Goal: Information Seeking & Learning: Learn about a topic

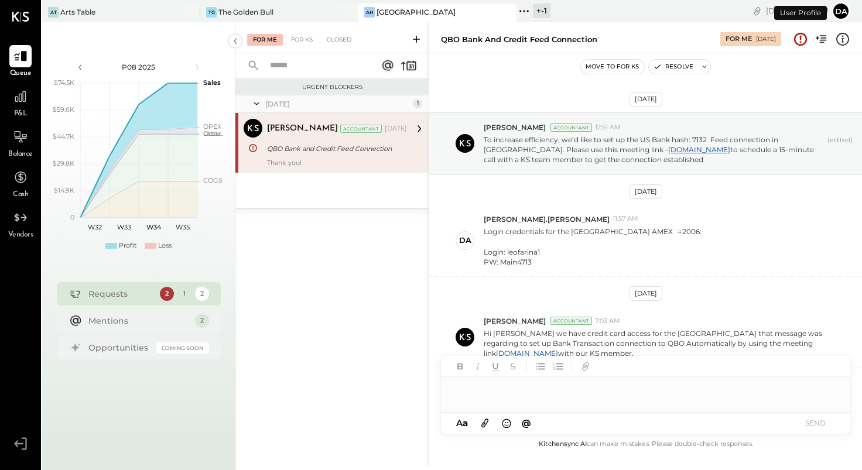
scroll to position [161, 0]
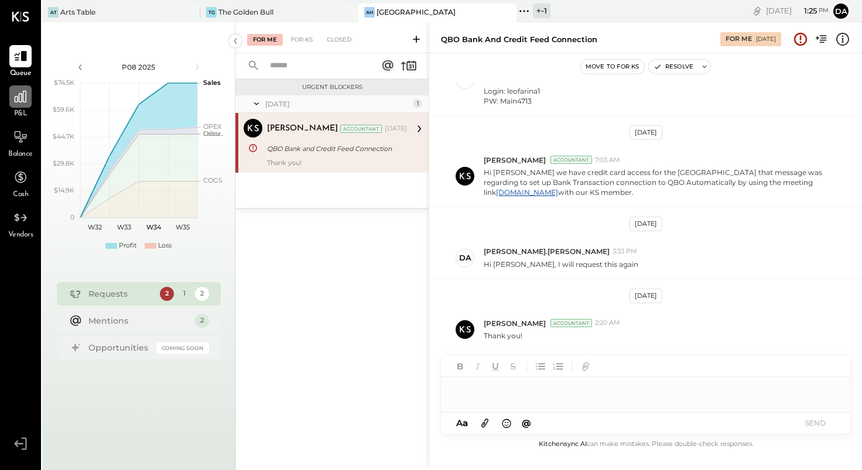
click at [25, 104] on icon at bounding box center [20, 96] width 15 height 15
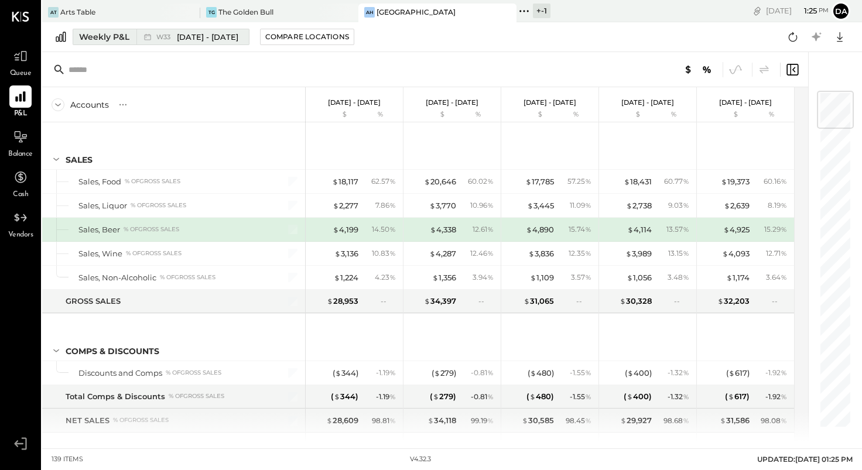
click at [92, 39] on div "Weekly P&L" at bounding box center [104, 37] width 50 height 12
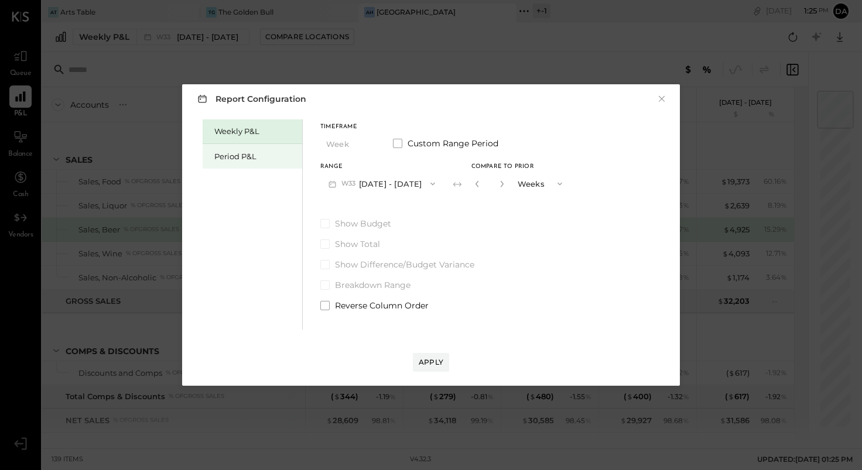
click at [244, 153] on div "Period P&L" at bounding box center [255, 156] width 82 height 11
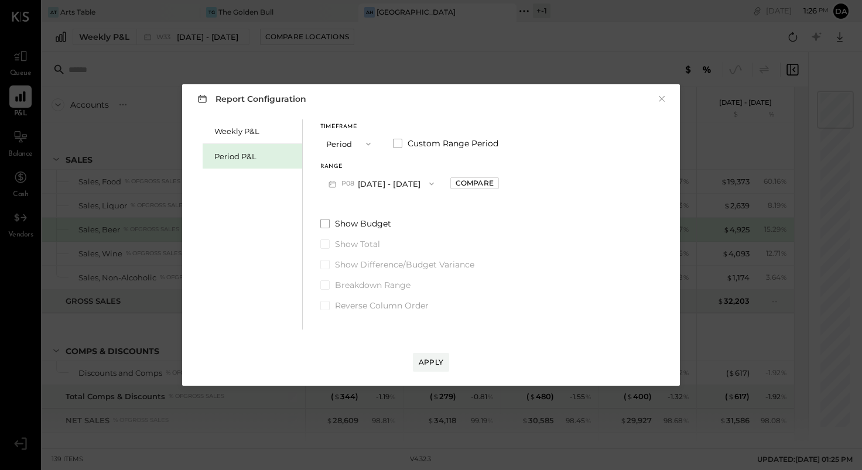
click at [343, 173] on button "P08 [DATE] - [DATE]" at bounding box center [381, 184] width 122 height 22
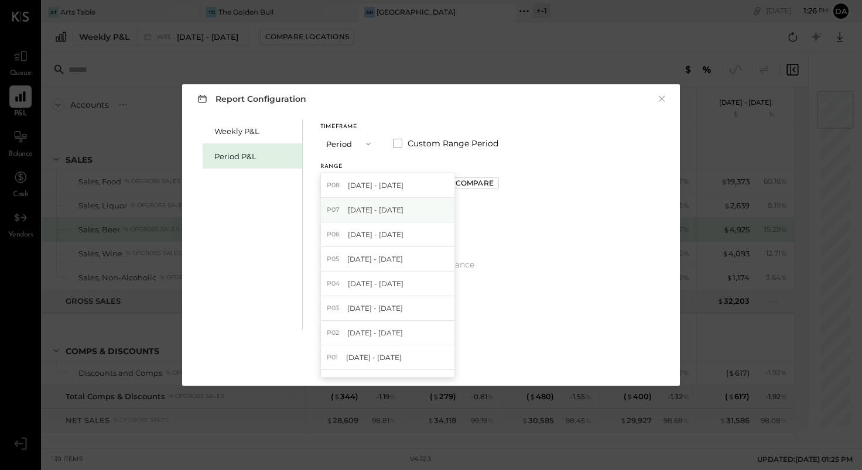
click at [354, 209] on span "[DATE] - [DATE]" at bounding box center [376, 210] width 56 height 10
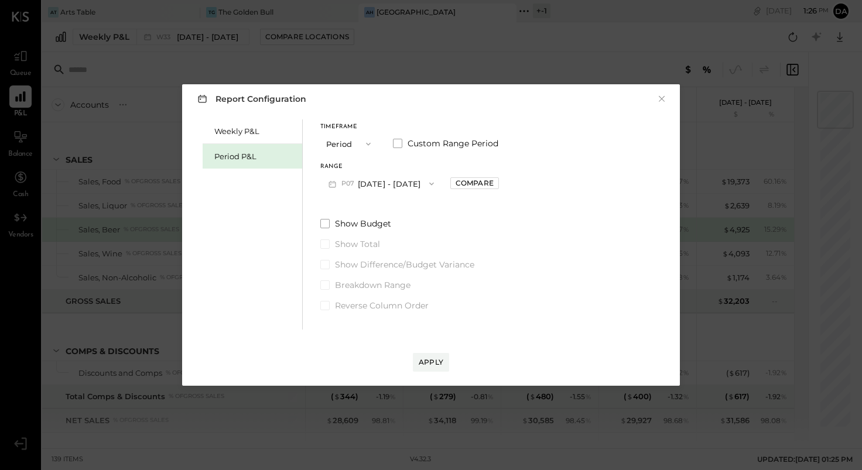
click at [442, 372] on div "Report Configuration × Weekly P&L Period P&L Timeframe Period Custom Range Peri…" at bounding box center [431, 234] width 498 height 301
click at [423, 362] on div "Apply" at bounding box center [431, 362] width 25 height 10
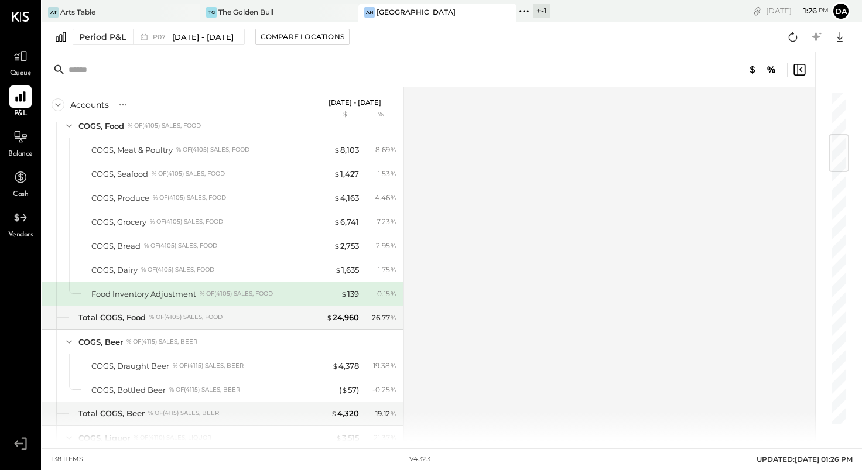
scroll to position [390, 0]
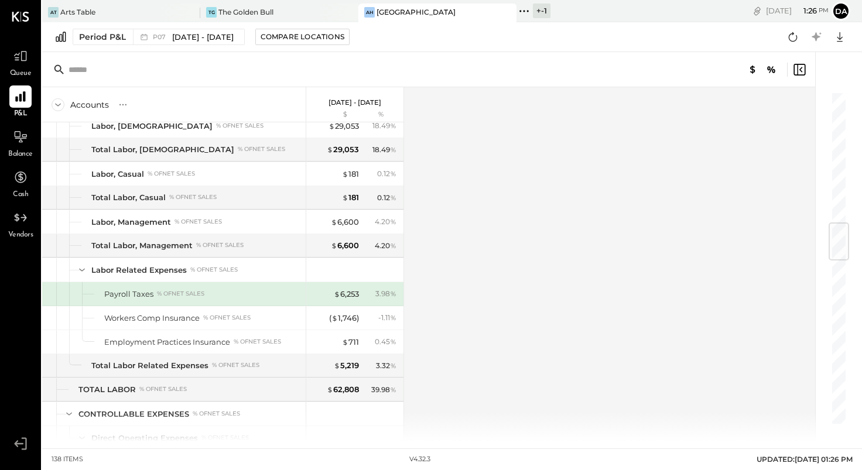
scroll to position [1134, 0]
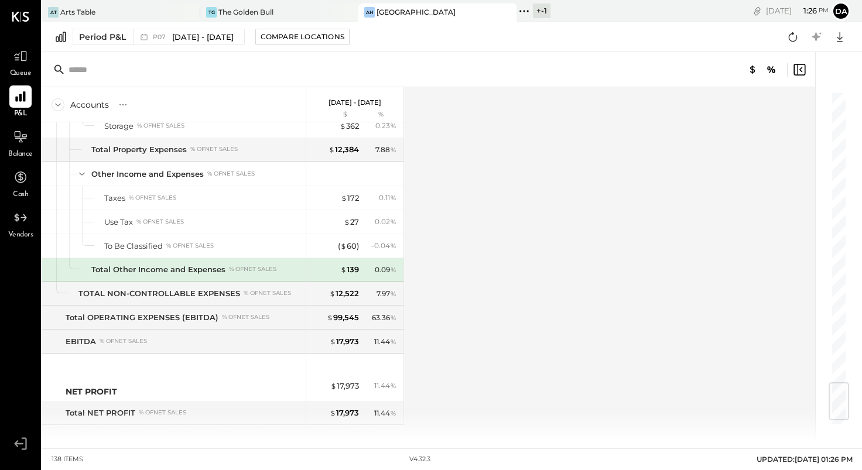
scroll to position [2491, 0]
